Goal: Task Accomplishment & Management: Manage account settings

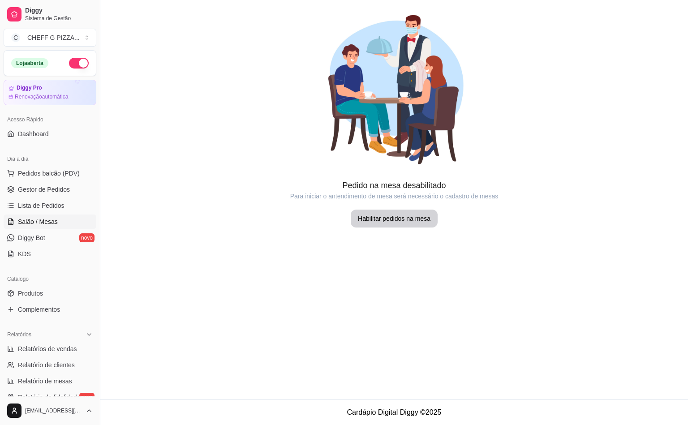
click at [17, 124] on div "Acesso Rápido" at bounding box center [50, 119] width 93 height 14
click at [23, 131] on span "Dashboard" at bounding box center [33, 134] width 31 height 9
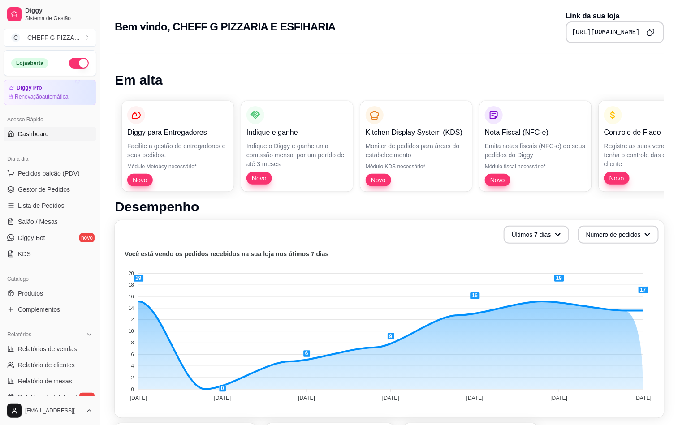
click at [650, 32] on icon "Copy to clipboard" at bounding box center [651, 32] width 8 height 8
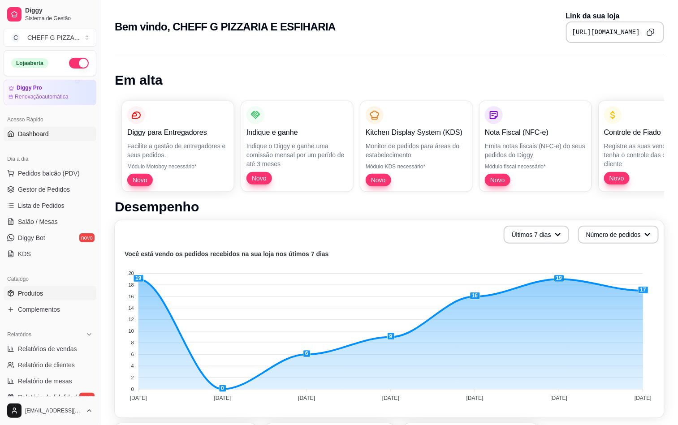
scroll to position [220, 0]
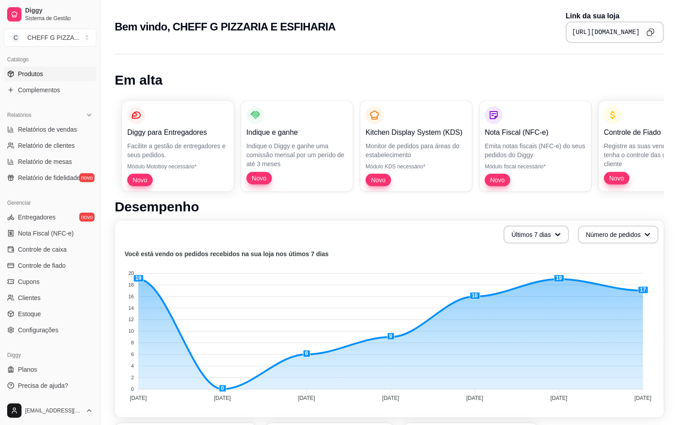
click at [29, 78] on span "Produtos" at bounding box center [30, 73] width 25 height 9
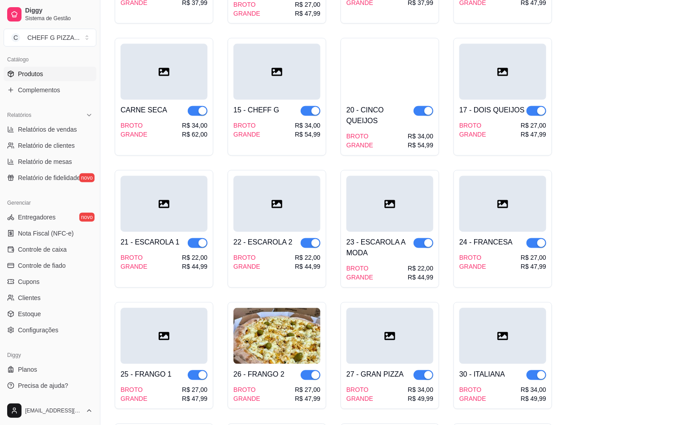
scroll to position [583, 0]
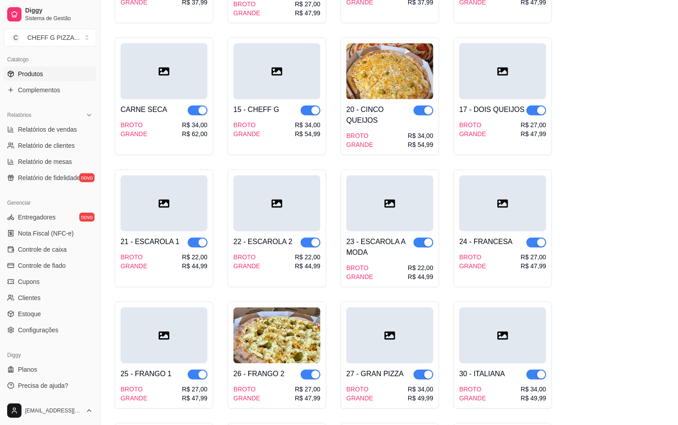
click at [398, 113] on div "20 - CINCO QUEIJOS" at bounding box center [379, 116] width 67 height 22
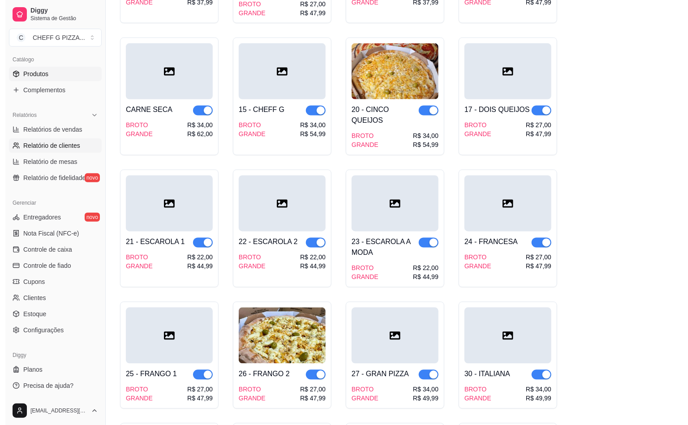
scroll to position [0, 0]
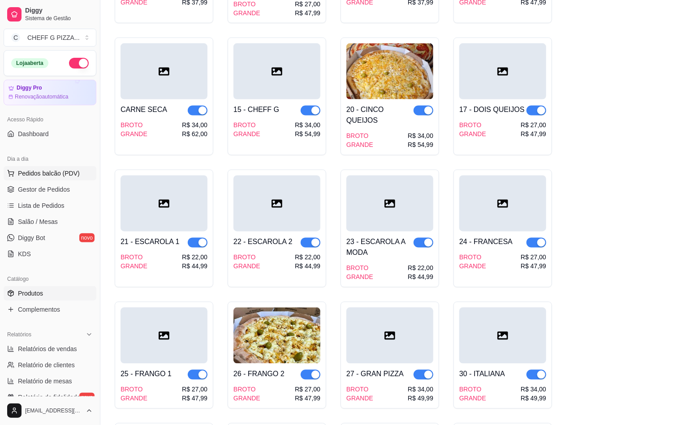
click at [40, 178] on span "Pedidos balcão (PDV)" at bounding box center [49, 173] width 62 height 9
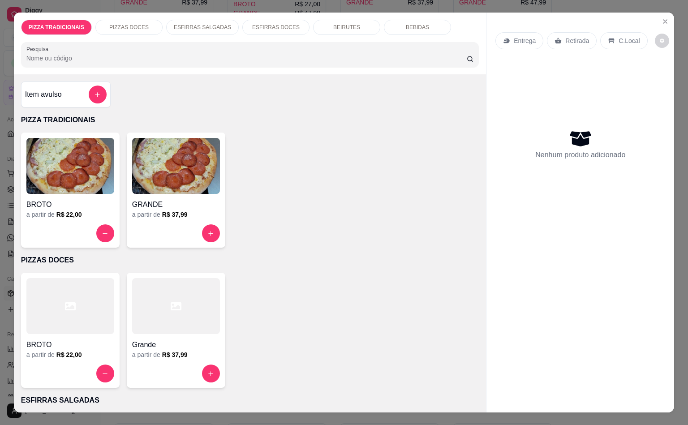
click at [89, 225] on div at bounding box center [70, 234] width 88 height 18
click at [179, 194] on div "GRANDE" at bounding box center [176, 202] width 88 height 16
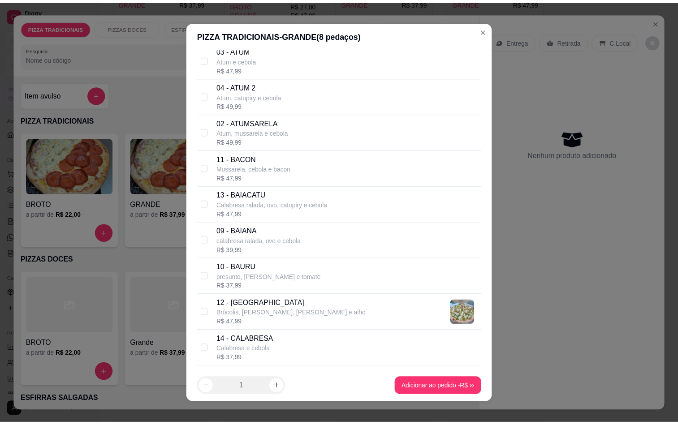
scroll to position [583, 0]
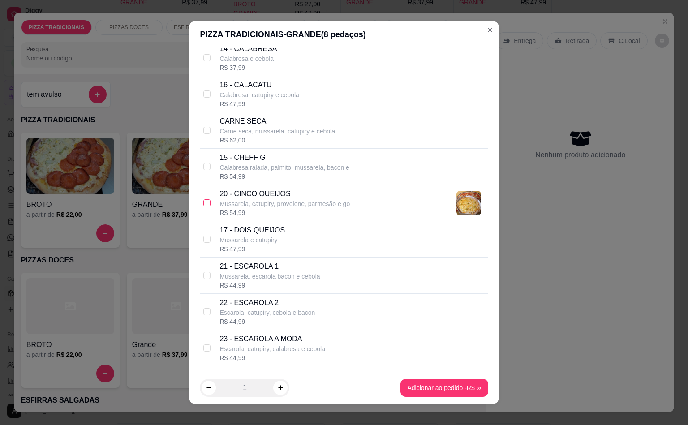
click at [205, 207] on input "checkbox" at bounding box center [206, 202] width 7 height 7
checkbox input "true"
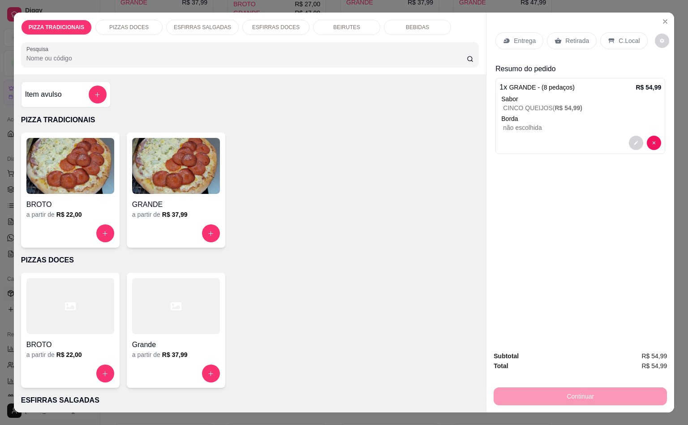
click at [578, 37] on p "Retirada" at bounding box center [578, 40] width 24 height 9
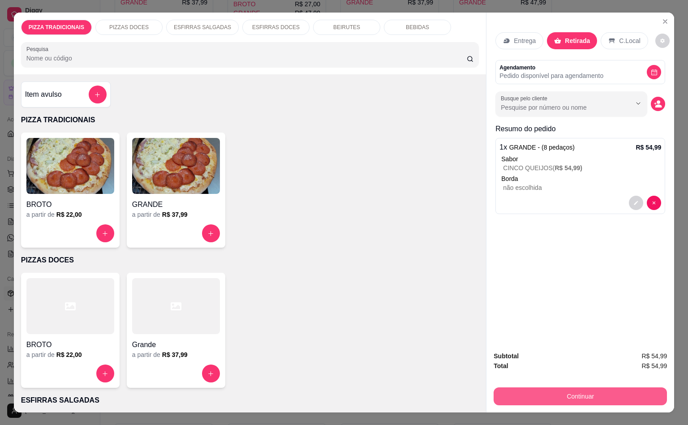
click at [605, 393] on button "Continuar" at bounding box center [580, 397] width 173 height 18
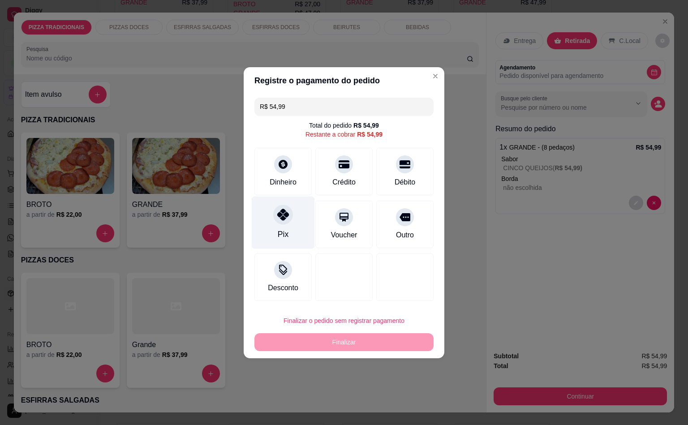
click at [289, 217] on div at bounding box center [283, 215] width 20 height 20
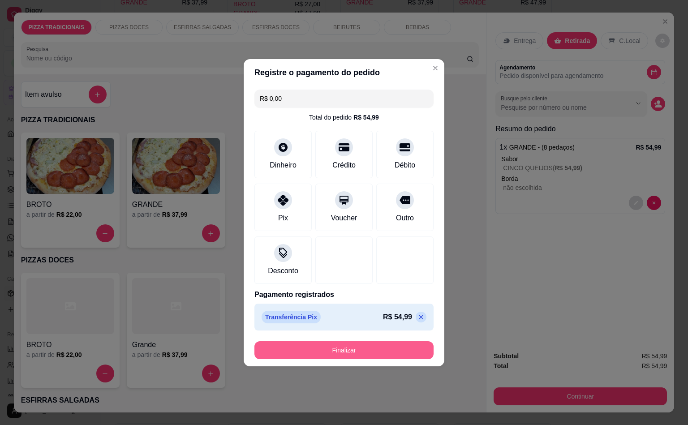
click at [290, 344] on button "Finalizar" at bounding box center [344, 351] width 179 height 18
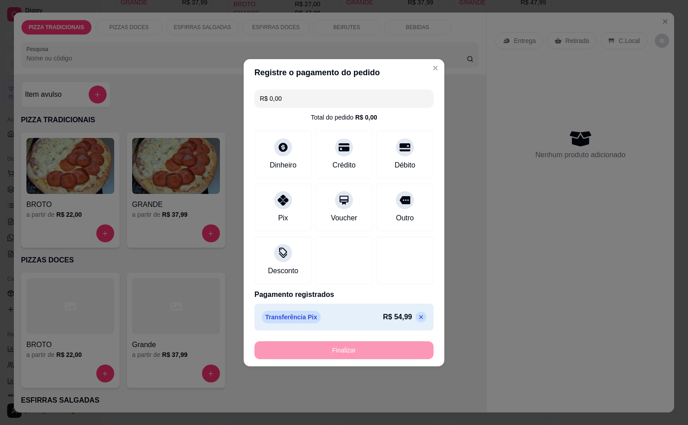
type input "-R$ 54,99"
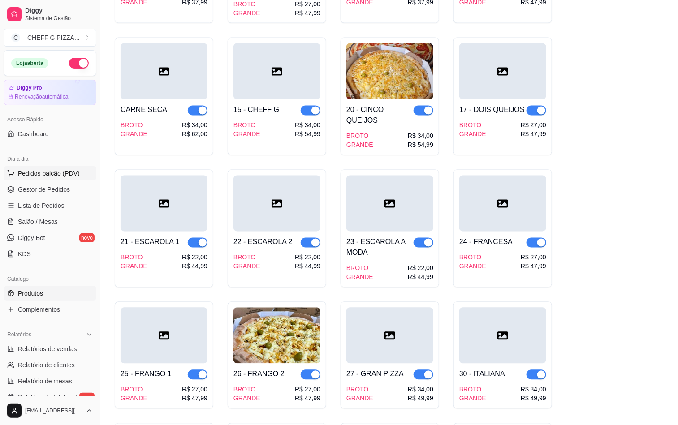
click at [40, 175] on span "Pedidos balcão (PDV)" at bounding box center [49, 173] width 62 height 9
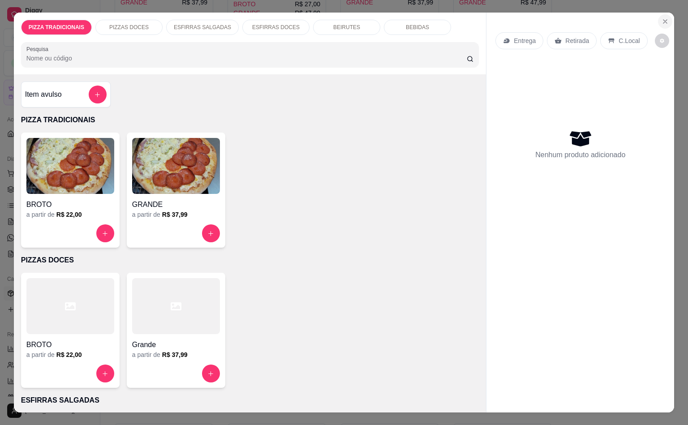
click at [662, 18] on icon "Close" at bounding box center [665, 21] width 7 height 7
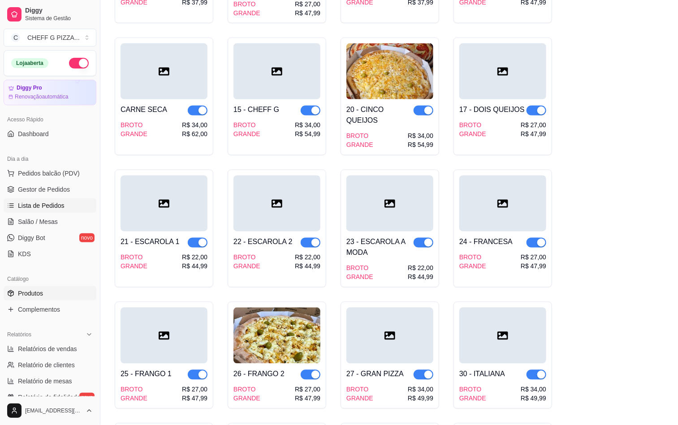
click at [51, 212] on link "Lista de Pedidos" at bounding box center [50, 206] width 93 height 14
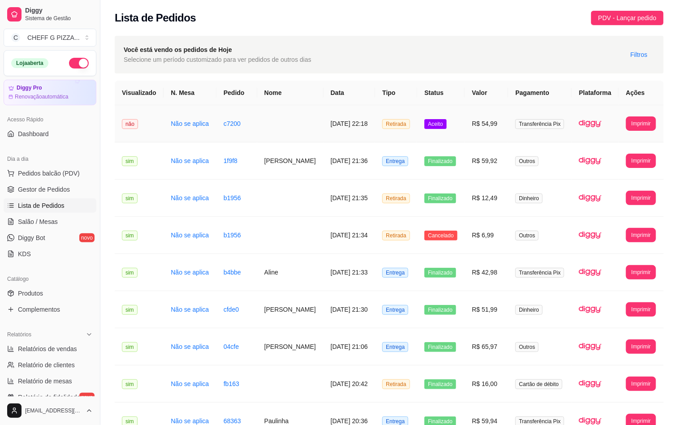
click at [288, 128] on td at bounding box center [290, 123] width 66 height 37
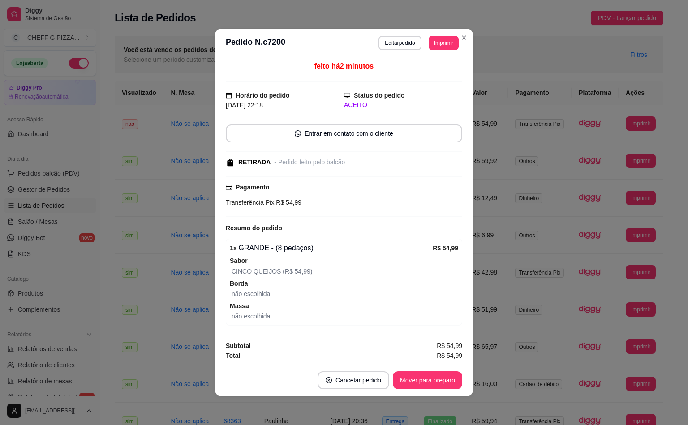
scroll to position [2, 0]
click at [387, 37] on button "Editar pedido" at bounding box center [400, 43] width 43 height 14
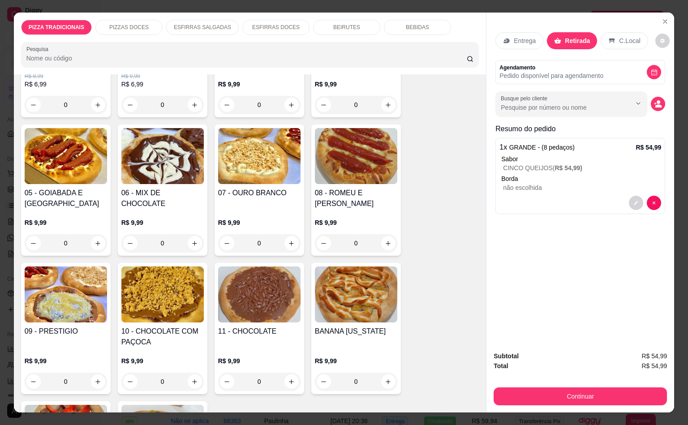
scroll to position [1748, 0]
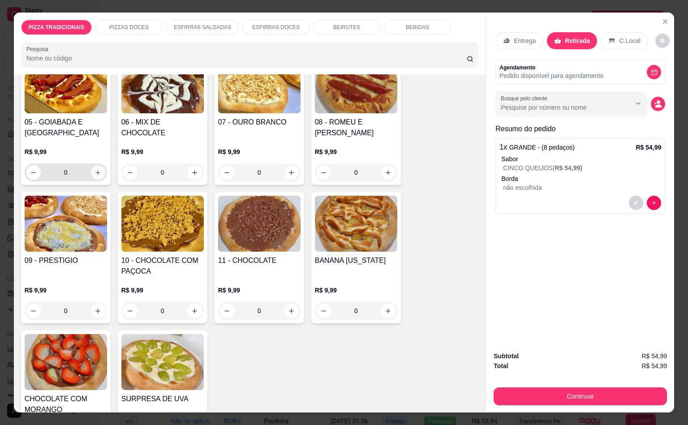
click at [95, 169] on icon "increase-product-quantity" at bounding box center [98, 172] width 7 height 7
type input "1"
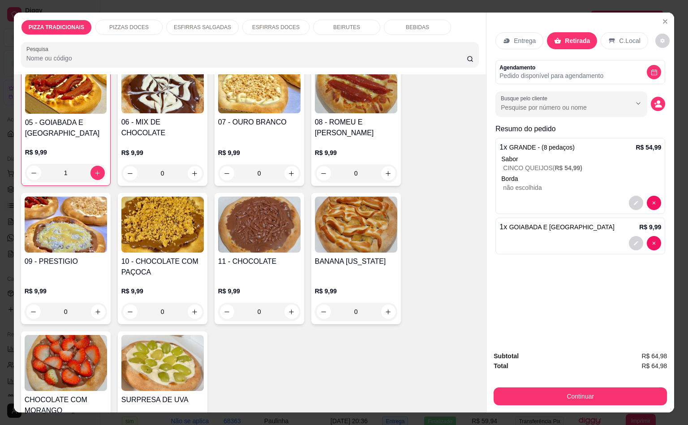
scroll to position [1748, 0]
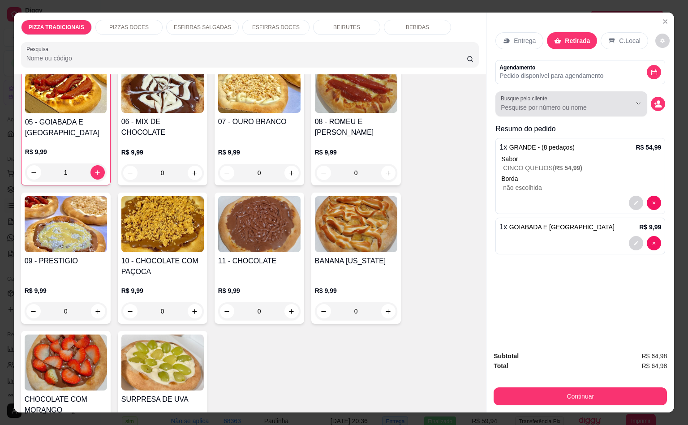
click at [539, 109] on div "Busque pelo cliente" at bounding box center [572, 103] width 152 height 25
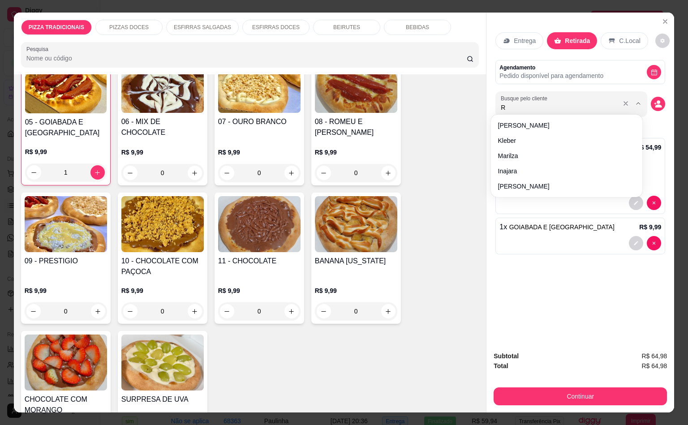
type input "Ro"
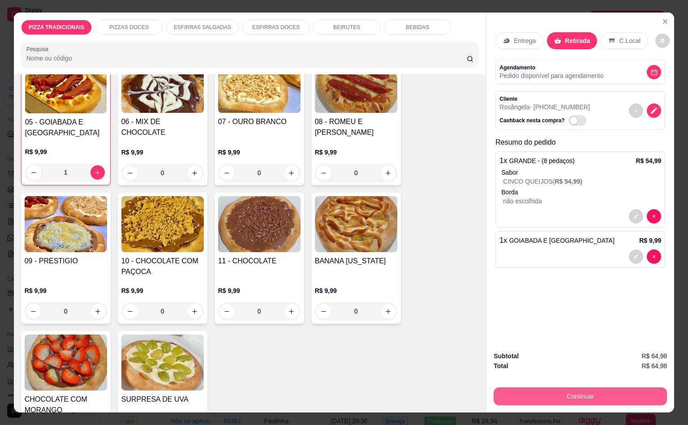
click at [584, 391] on button "Continuar" at bounding box center [580, 397] width 173 height 18
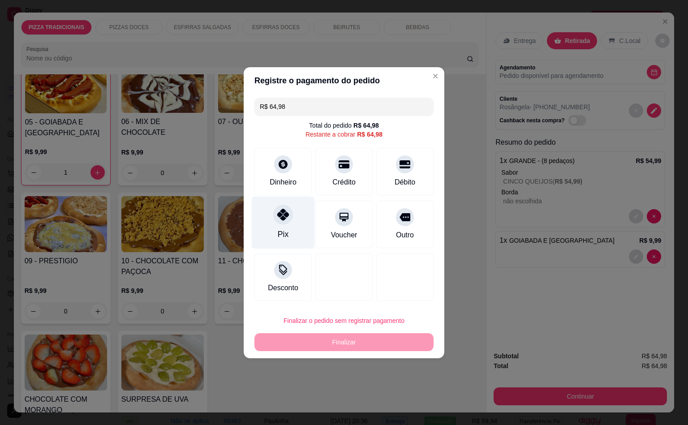
click at [288, 225] on div "Pix" at bounding box center [283, 222] width 63 height 52
type input "R$ 0,00"
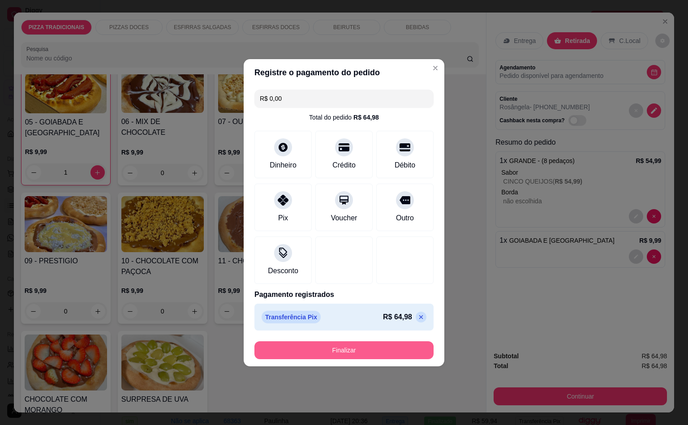
click at [323, 343] on button "Finalizar" at bounding box center [344, 351] width 179 height 18
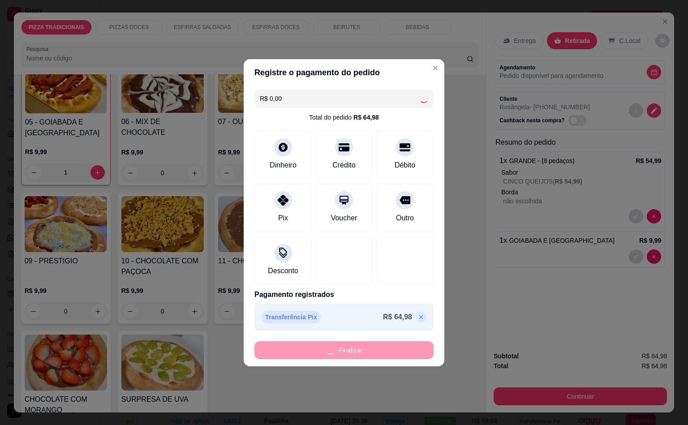
type input "0"
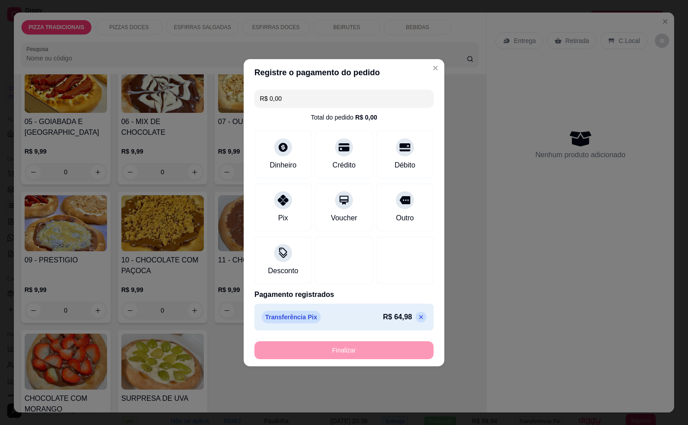
type input "-R$ 64,98"
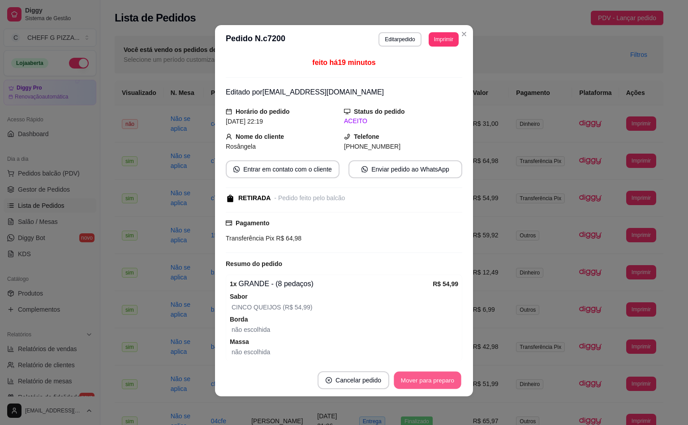
click at [422, 383] on button "Mover para preparo" at bounding box center [427, 380] width 67 height 17
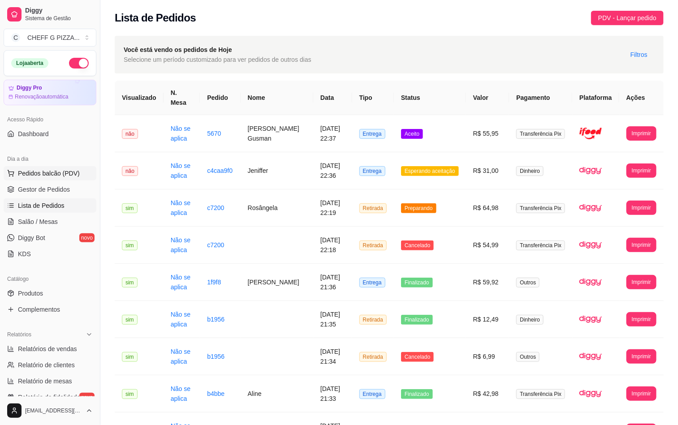
click at [31, 169] on button "Pedidos balcão (PDV)" at bounding box center [50, 173] width 93 height 14
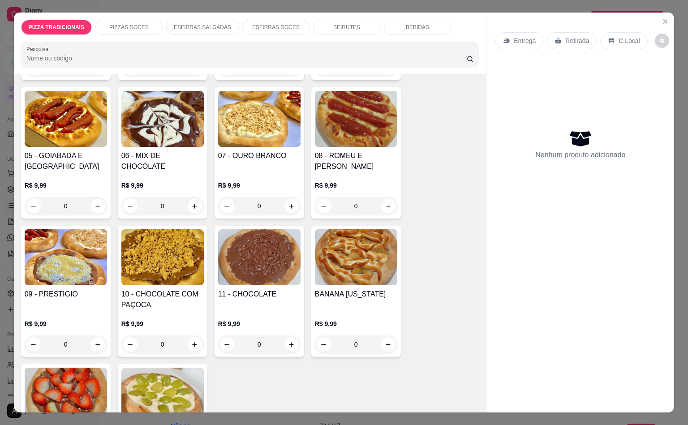
scroll to position [1423, 0]
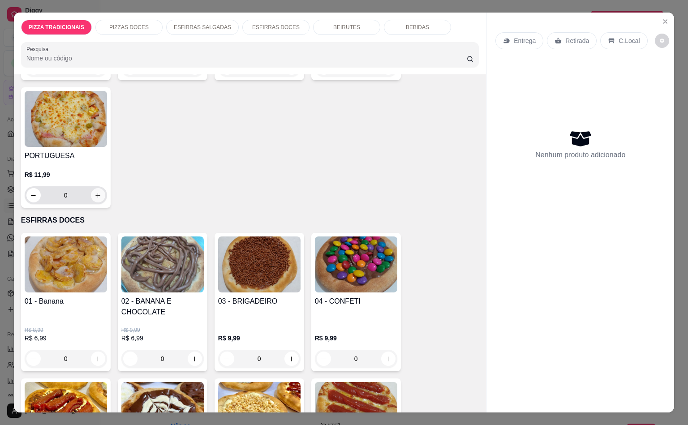
click at [95, 192] on icon "increase-product-quantity" at bounding box center [98, 195] width 7 height 7
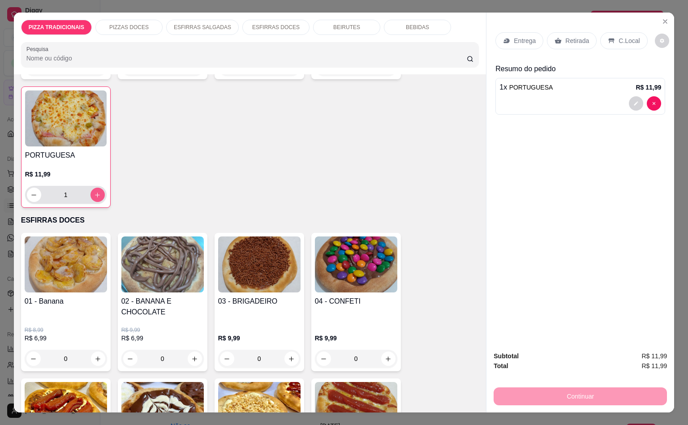
click at [94, 192] on icon "increase-product-quantity" at bounding box center [97, 195] width 7 height 7
type input "2"
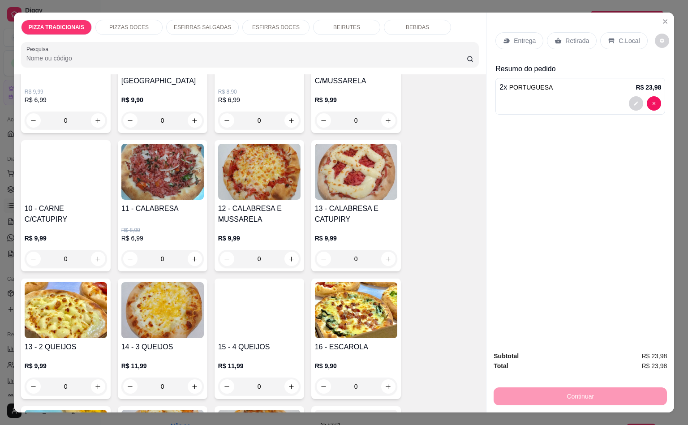
scroll to position [258, 0]
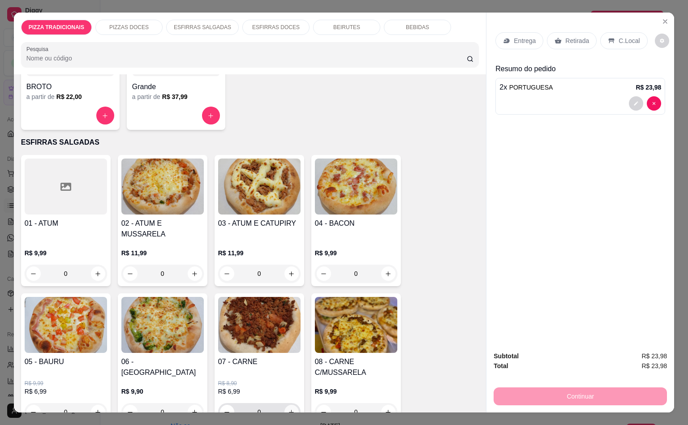
click at [290, 409] on icon "increase-product-quantity" at bounding box center [291, 412] width 7 height 7
type input "1"
click at [566, 36] on p "Retirada" at bounding box center [578, 40] width 24 height 9
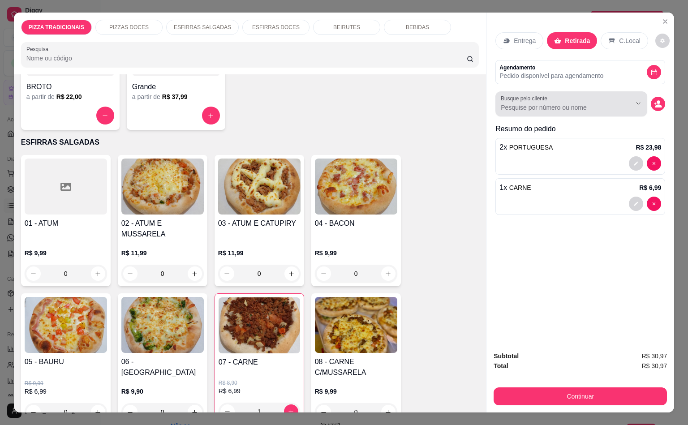
click at [509, 103] on input "Busque pelo cliente" at bounding box center [559, 107] width 116 height 9
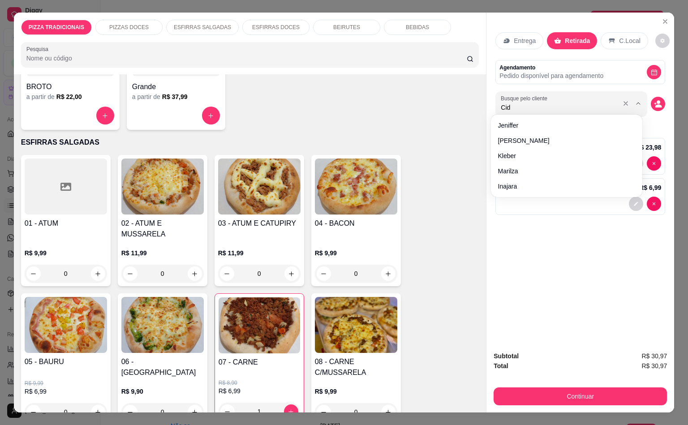
type input "Cida"
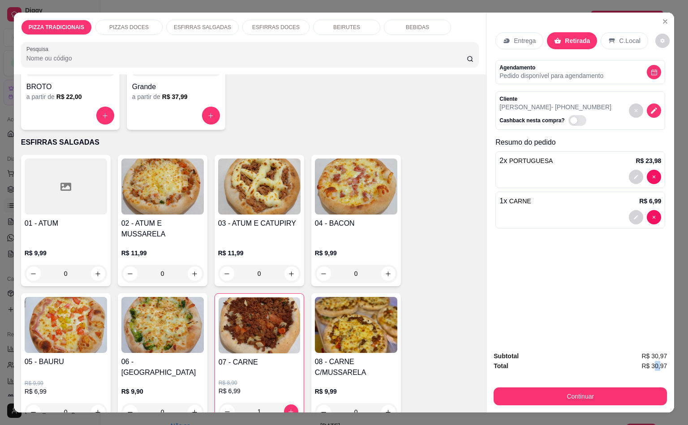
drag, startPoint x: 649, startPoint y: 359, endPoint x: 655, endPoint y: 361, distance: 6.0
click at [655, 361] on span "R$ 30,97" at bounding box center [655, 366] width 26 height 10
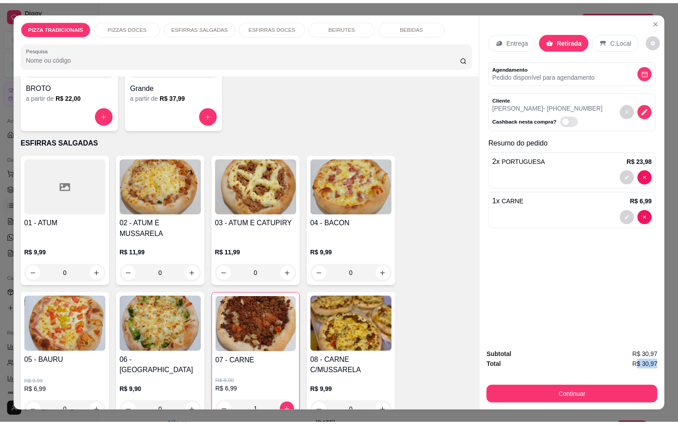
scroll to position [0, 2]
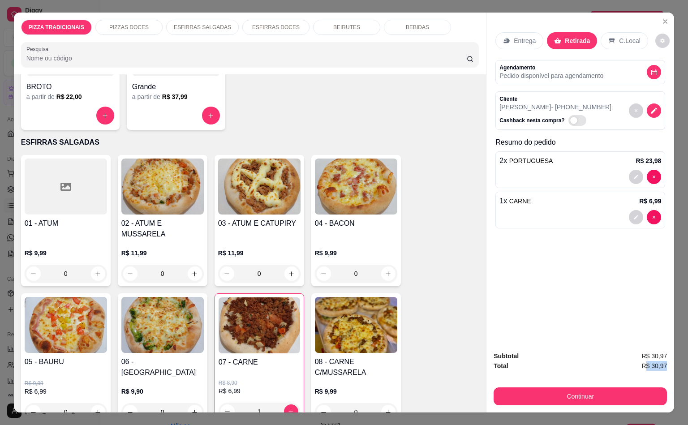
drag, startPoint x: 644, startPoint y: 360, endPoint x: 666, endPoint y: 360, distance: 21.5
click at [666, 360] on div "Subtotal R$ 30,97 Total R$ 30,97 Continuar" at bounding box center [581, 378] width 188 height 69
click at [627, 355] on div "Subtotal R$ 30,97" at bounding box center [580, 356] width 173 height 10
drag, startPoint x: 643, startPoint y: 359, endPoint x: 654, endPoint y: 361, distance: 11.3
click at [654, 361] on span "R$ 30,97" at bounding box center [655, 366] width 26 height 10
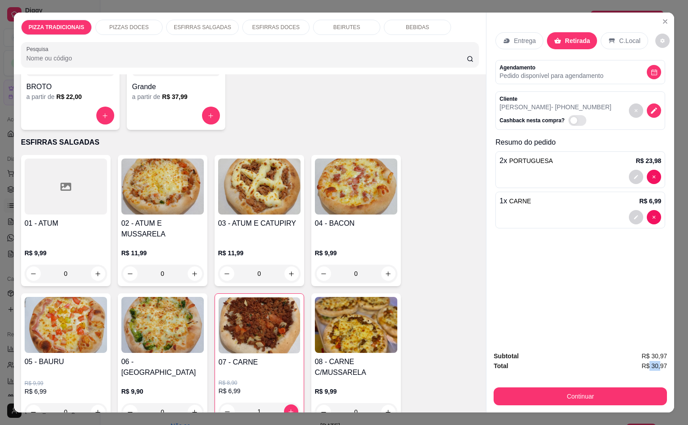
click at [654, 361] on span "R$ 30,97" at bounding box center [655, 366] width 26 height 10
drag, startPoint x: 645, startPoint y: 363, endPoint x: 666, endPoint y: 363, distance: 20.2
click at [666, 363] on div "Subtotal R$ 30,97 Total R$ 30,97 Continuar" at bounding box center [581, 378] width 188 height 69
copy span "30,97"
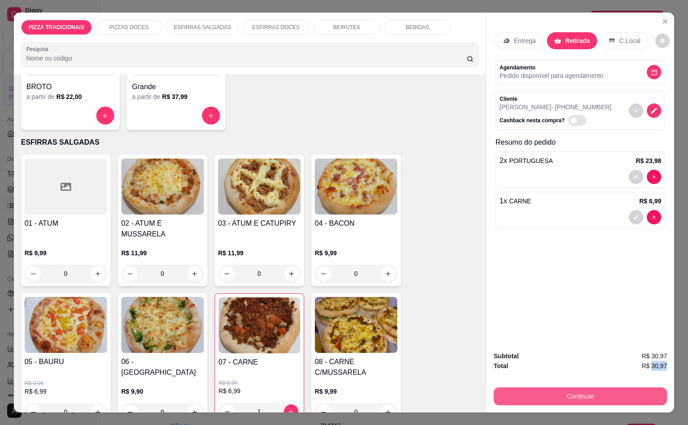
click at [607, 391] on button "Continuar" at bounding box center [580, 397] width 173 height 18
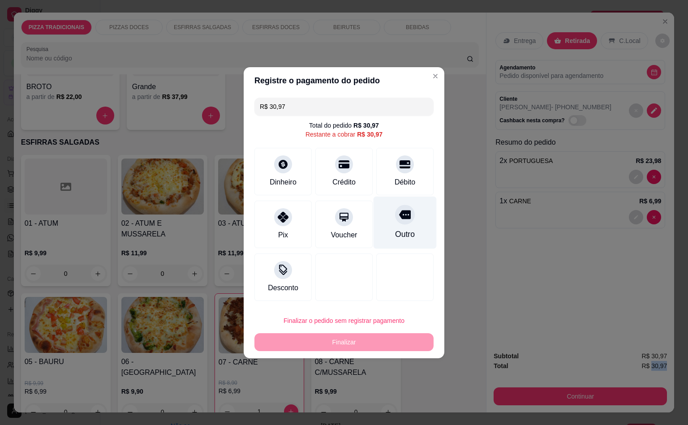
click at [399, 216] on icon at bounding box center [405, 214] width 12 height 9
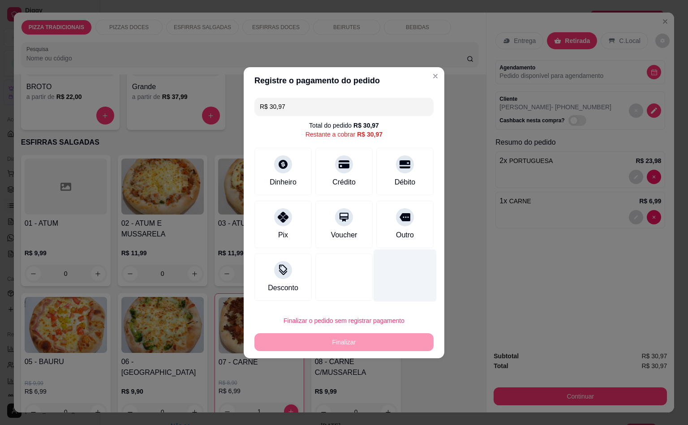
type input "R$ 0,00"
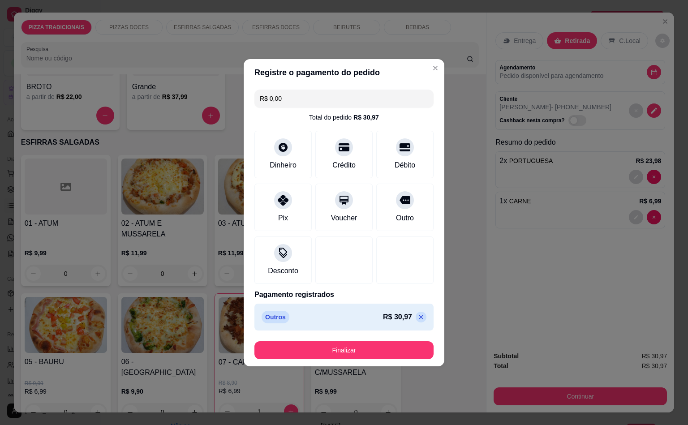
click at [354, 362] on footer "Finalizar" at bounding box center [344, 350] width 201 height 32
click at [318, 346] on button "Finalizar" at bounding box center [344, 351] width 179 height 18
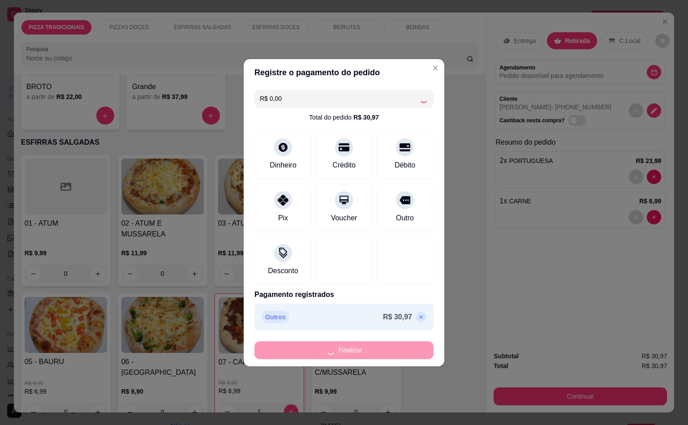
type input "0"
type input "-R$ 30,97"
